Goal: Check status: Check status

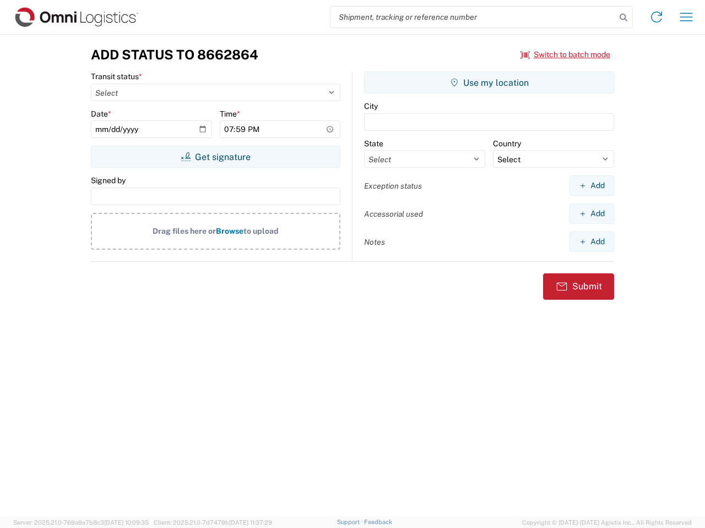
click at [473, 17] on input "search" at bounding box center [472, 17] width 285 height 21
click at [623, 18] on icon at bounding box center [622, 17] width 15 height 15
click at [656, 17] on icon at bounding box center [656, 17] width 18 height 18
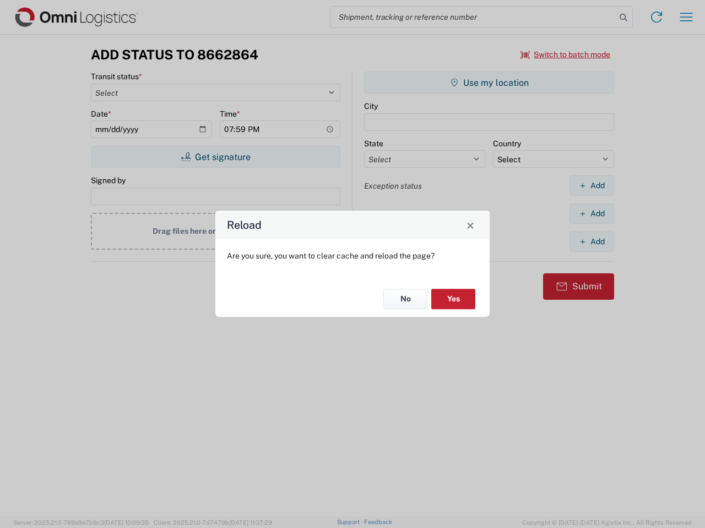
click at [686, 17] on div "Reload Are you sure, you want to clear cache and reload the page? No Yes" at bounding box center [352, 264] width 705 height 528
click at [565, 55] on div "Reload Are you sure, you want to clear cache and reload the page? No Yes" at bounding box center [352, 264] width 705 height 528
click at [215, 157] on div "Reload Are you sure, you want to clear cache and reload the page? No Yes" at bounding box center [352, 264] width 705 height 528
click at [489, 83] on div "Reload Are you sure, you want to clear cache and reload the page? No Yes" at bounding box center [352, 264] width 705 height 528
click at [591, 186] on div "Reload Are you sure, you want to clear cache and reload the page? No Yes" at bounding box center [352, 264] width 705 height 528
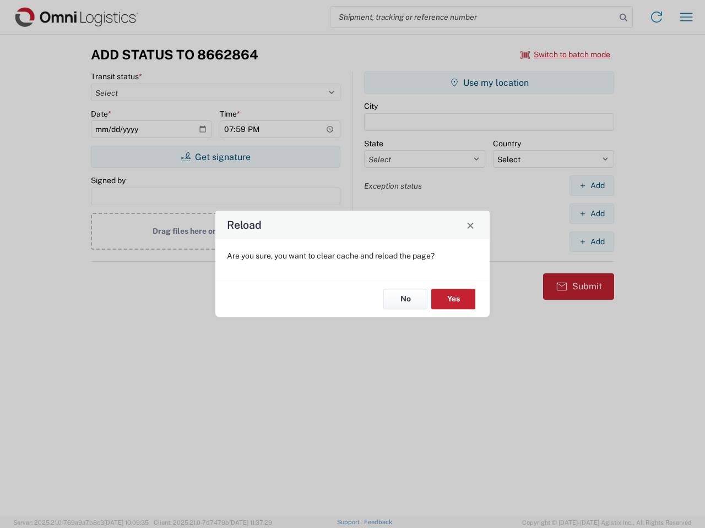
click at [591, 214] on div "Reload Are you sure, you want to clear cache and reload the page? No Yes" at bounding box center [352, 264] width 705 height 528
click at [591, 242] on div "Reload Are you sure, you want to clear cache and reload the page? No Yes" at bounding box center [352, 264] width 705 height 528
